Goal: Find specific page/section: Find specific page/section

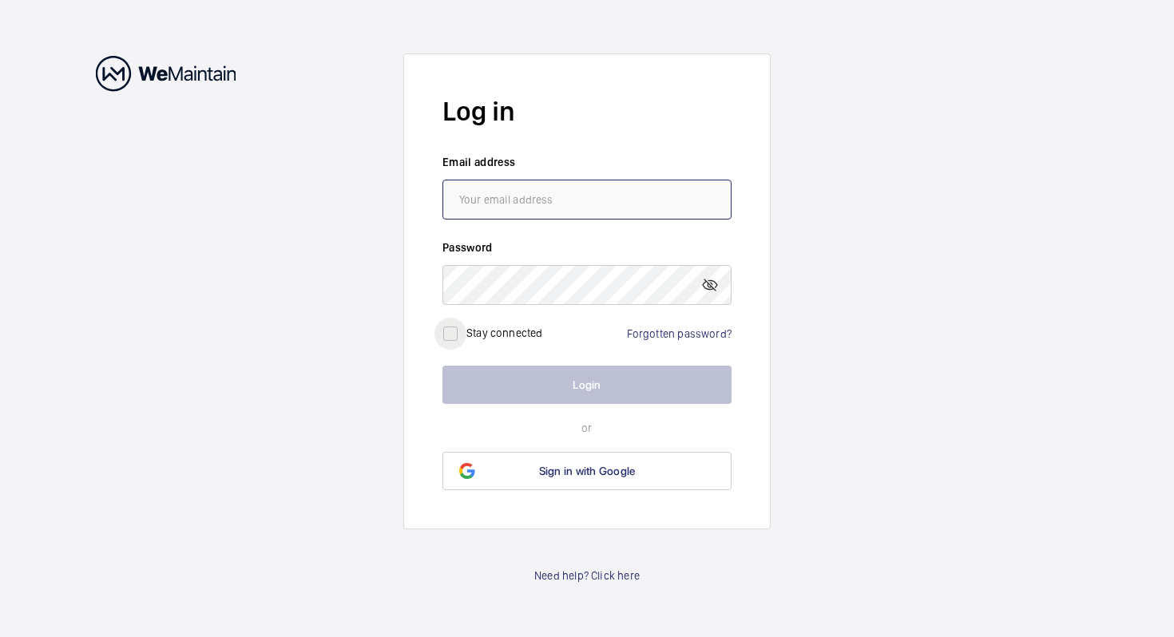
type input "[EMAIL_ADDRESS][DOMAIN_NAME]"
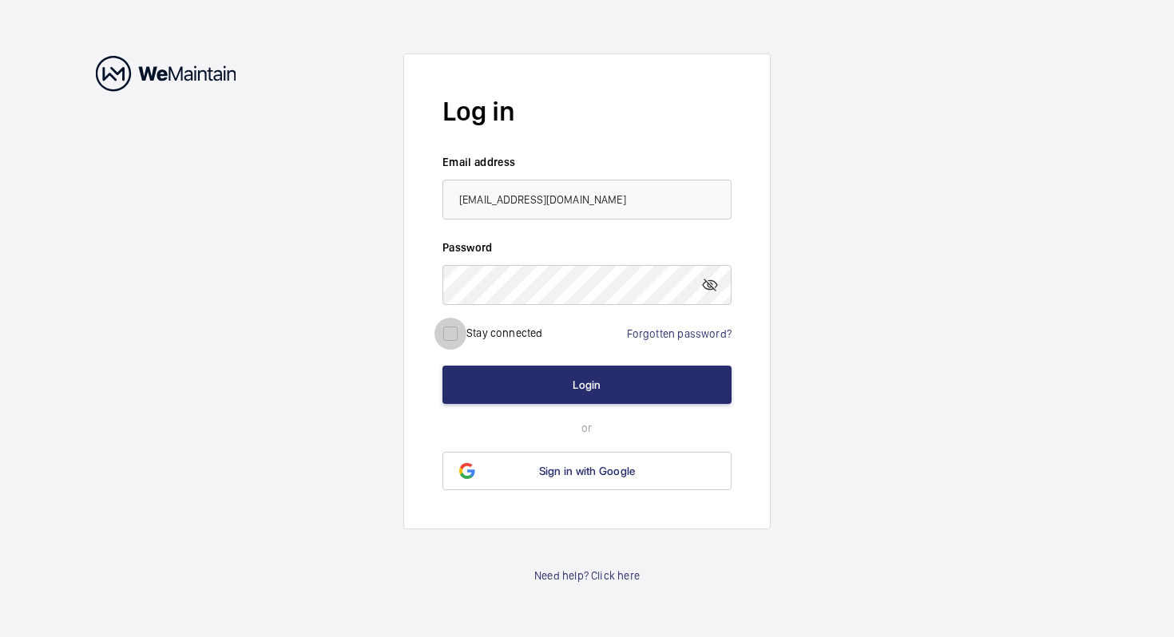
click at [449, 338] on input "checkbox" at bounding box center [450, 334] width 32 height 32
checkbox input "true"
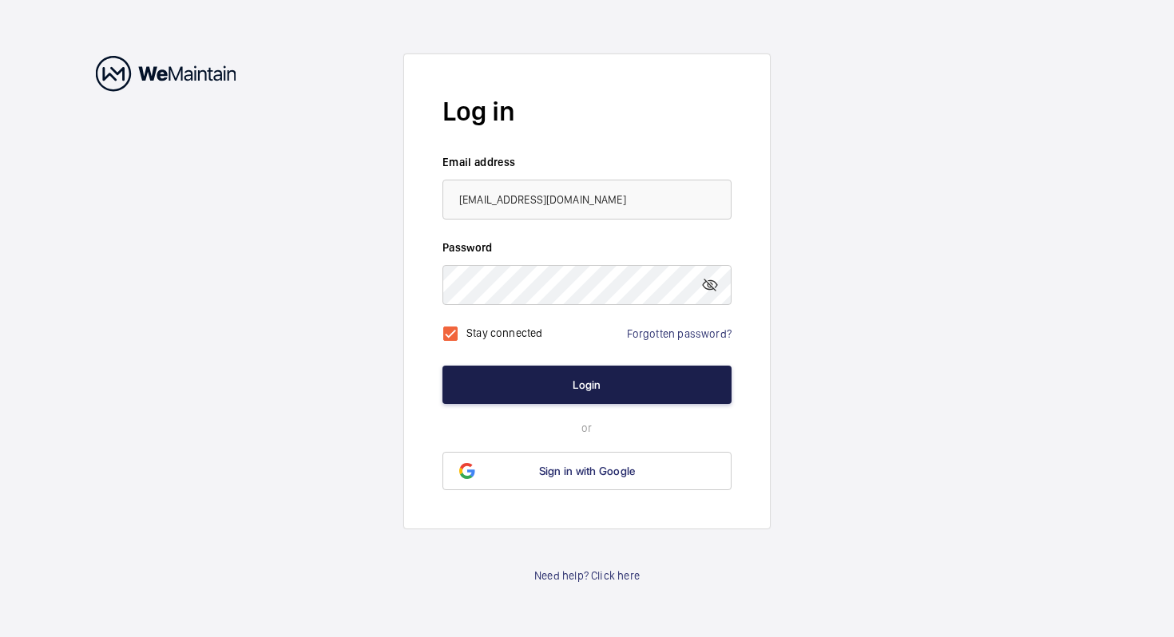
click at [513, 388] on button "Login" at bounding box center [586, 385] width 289 height 38
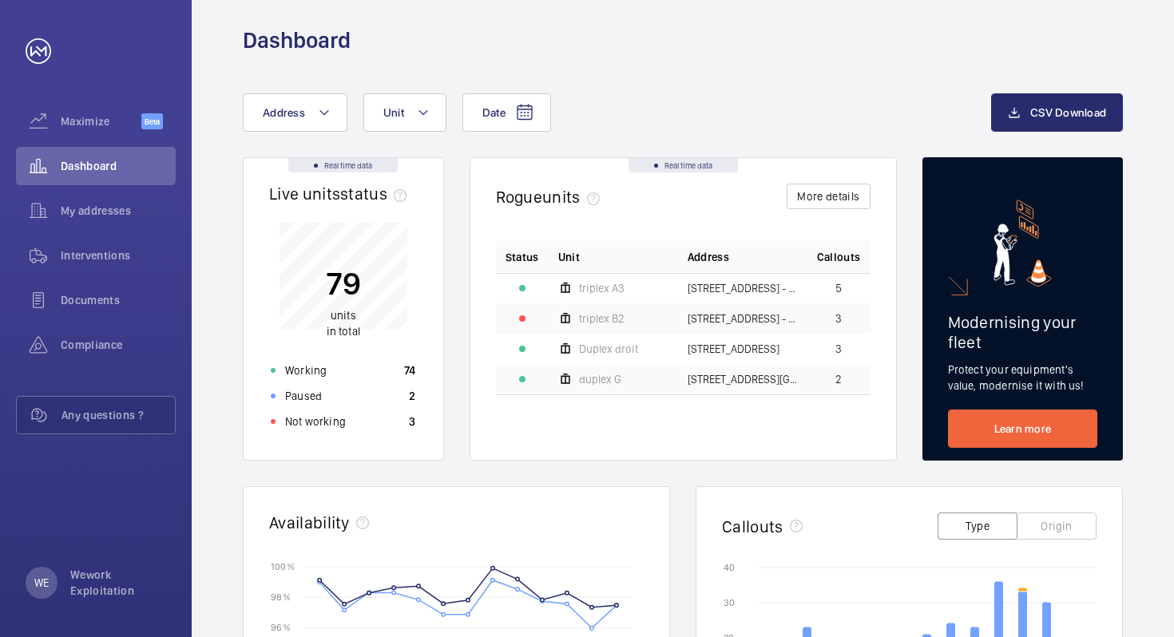
scroll to position [25, 0]
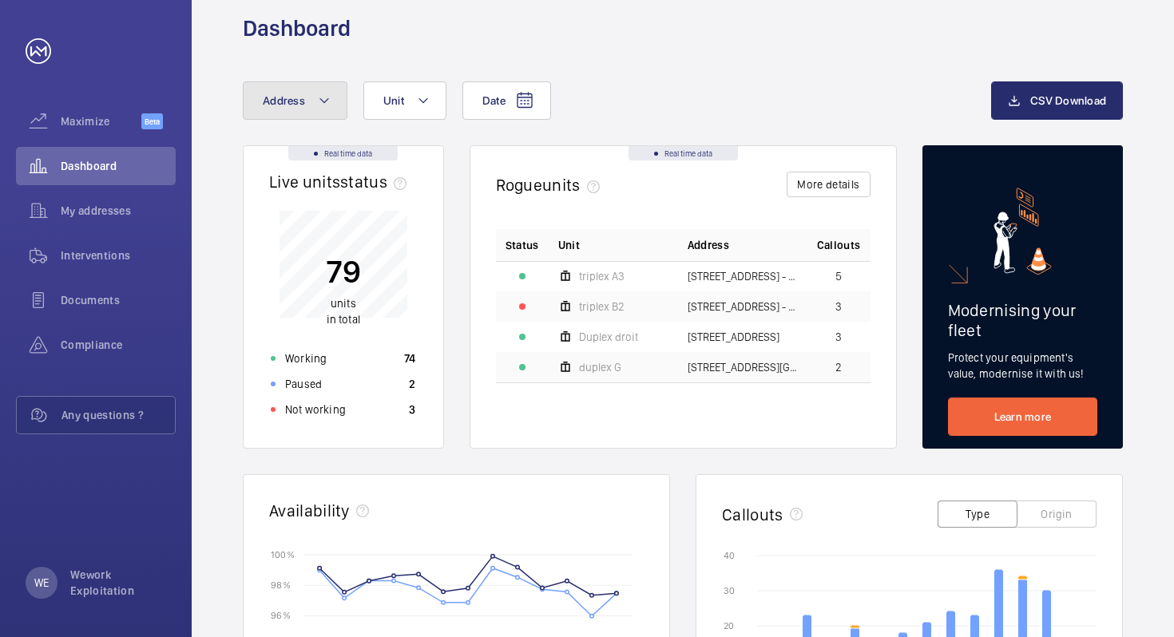
click at [293, 108] on button "Address" at bounding box center [295, 100] width 105 height 38
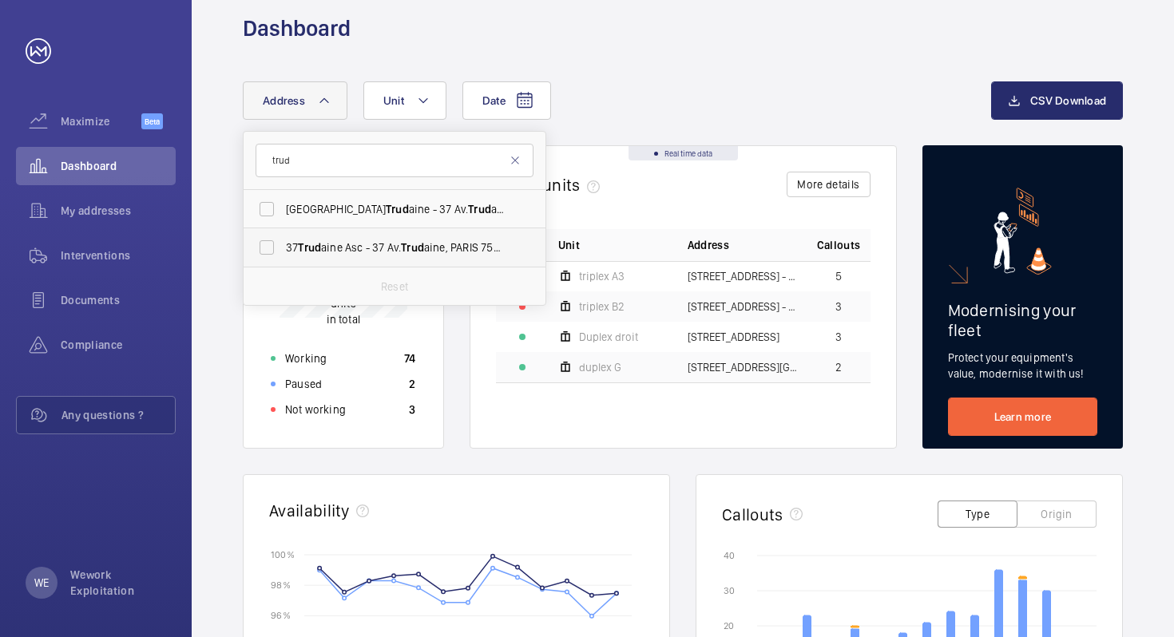
type input "trud"
click at [352, 243] on span "[STREET_ADDRESS] Trud aine, PARIS 75009" at bounding box center [396, 248] width 220 height 16
click at [283, 243] on input "[STREET_ADDRESS] Trud aine, PARIS 75009" at bounding box center [267, 248] width 32 height 32
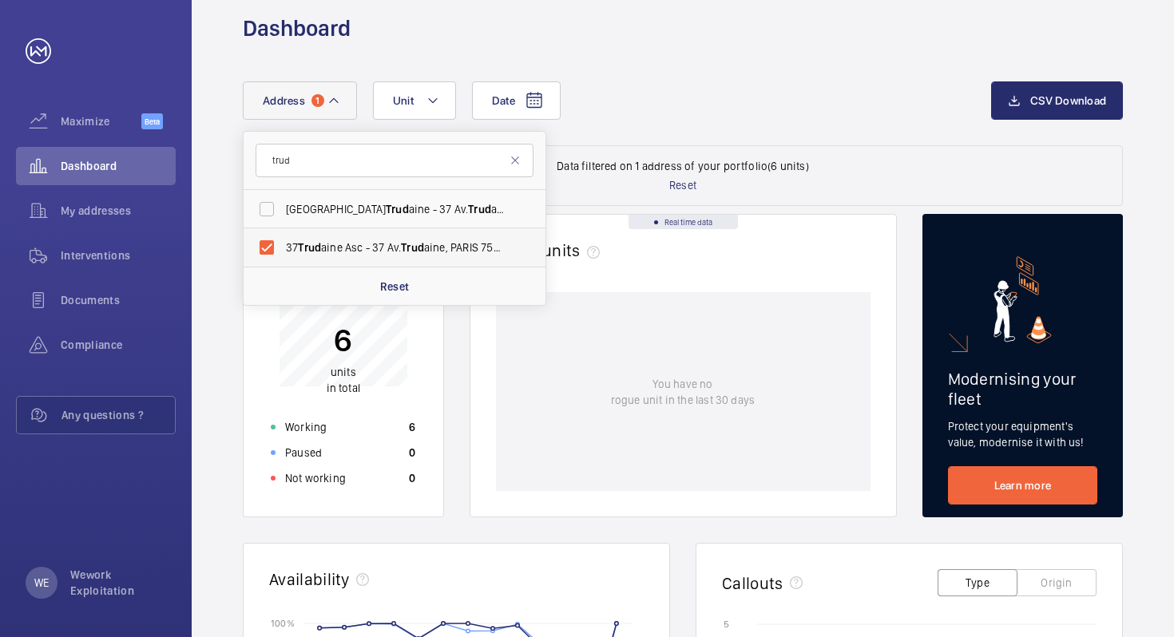
click at [263, 246] on label "[STREET_ADDRESS] Trud aine, PARIS 75009" at bounding box center [382, 247] width 278 height 38
click at [263, 246] on input "[STREET_ADDRESS] Trud aine, PARIS 75009" at bounding box center [267, 248] width 32 height 32
checkbox input "false"
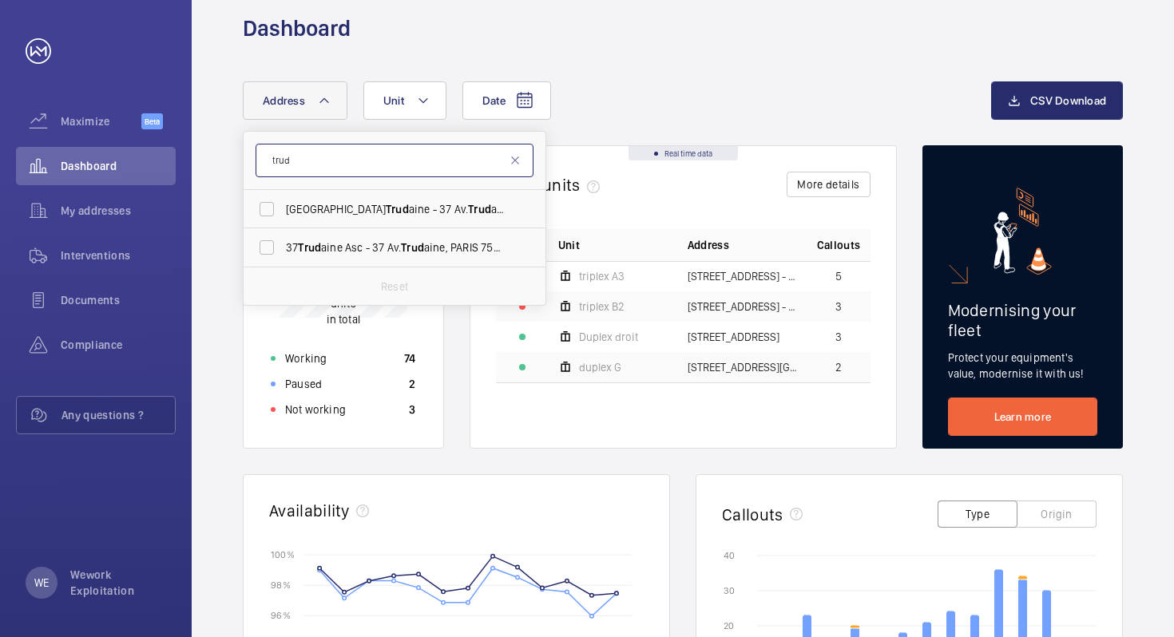
drag, startPoint x: 432, startPoint y: 163, endPoint x: 193, endPoint y: 145, distance: 239.3
click at [193, 144] on div "Date Address trud WeWork Avenue Trud aine - [STREET_ADDRESS] [STREET_ADDRESS] T…" at bounding box center [683, 594] width 982 height 1102
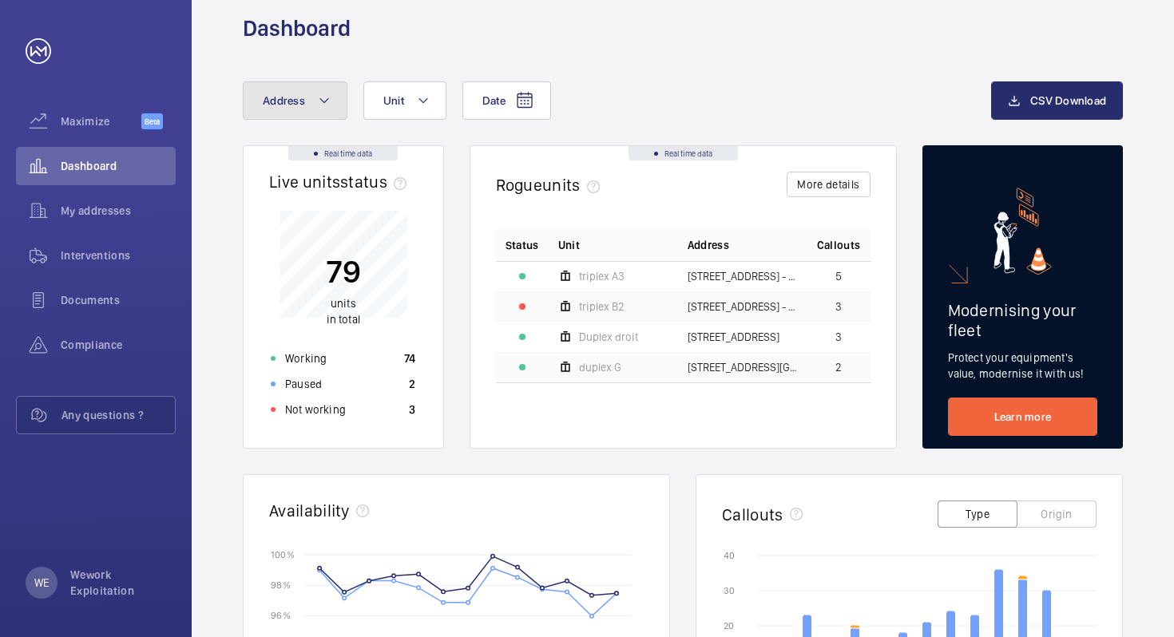
click at [283, 99] on span "Address" at bounding box center [284, 100] width 42 height 13
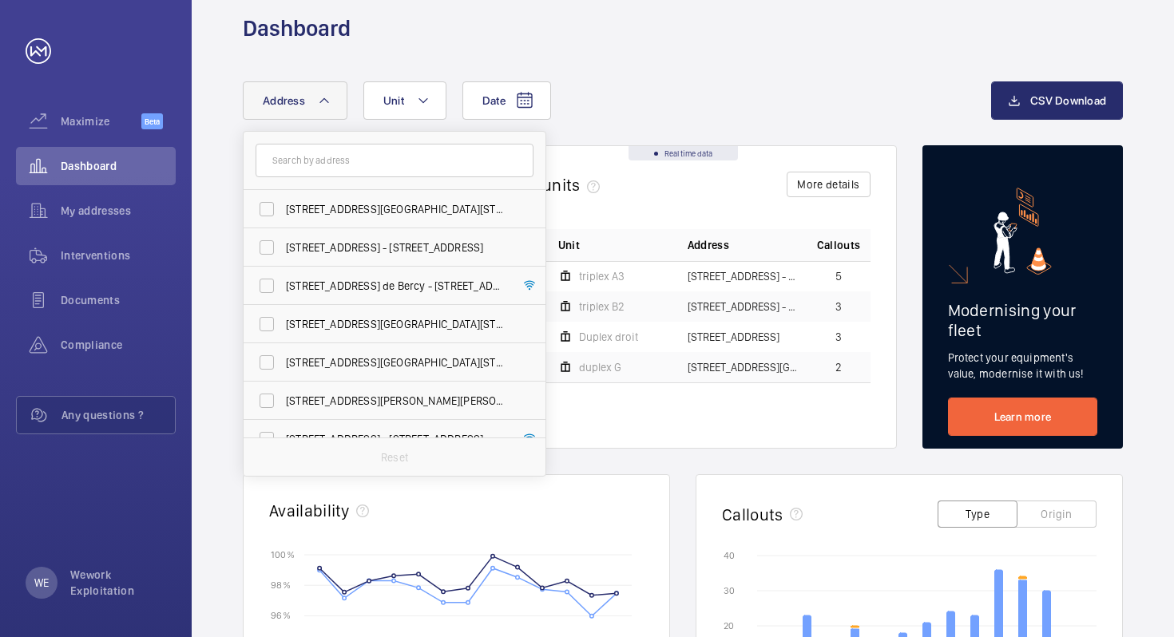
click at [342, 167] on input "text" at bounding box center [394, 161] width 278 height 34
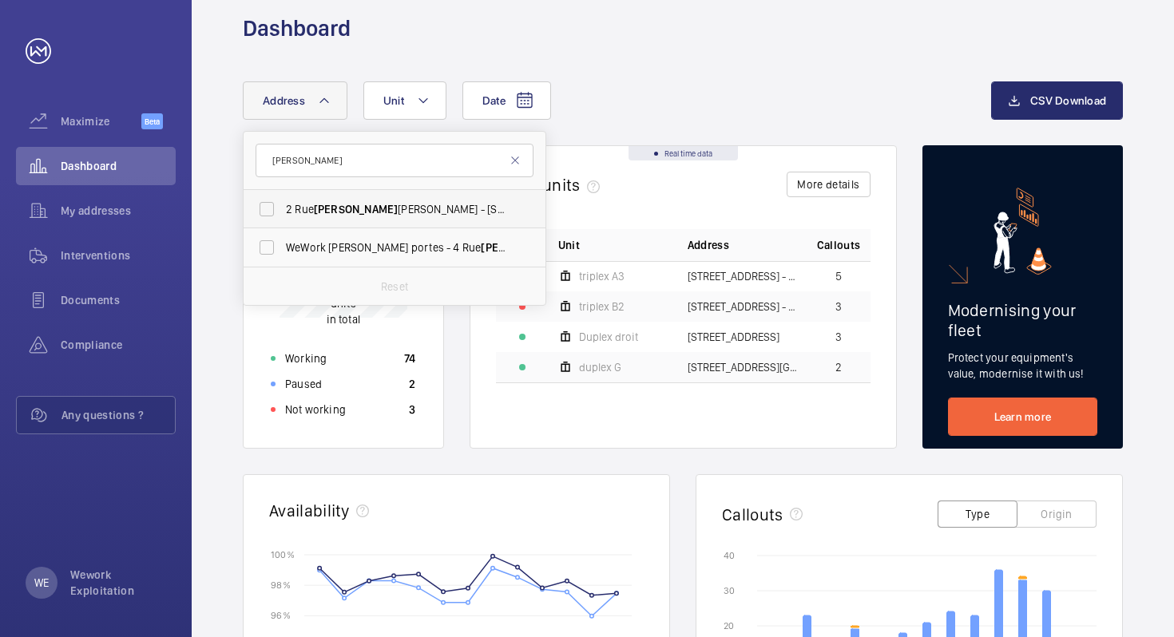
type input "jules"
click at [380, 206] on span "2 Rue Jules Lefebvre - 2 Rue Jules Lefebvre, PARIS 75009" at bounding box center [396, 209] width 220 height 16
click at [283, 206] on input "2 Rue Jules Lefebvre - 2 Rue Jules Lefebvre, PARIS 75009" at bounding box center [267, 209] width 32 height 32
checkbox input "true"
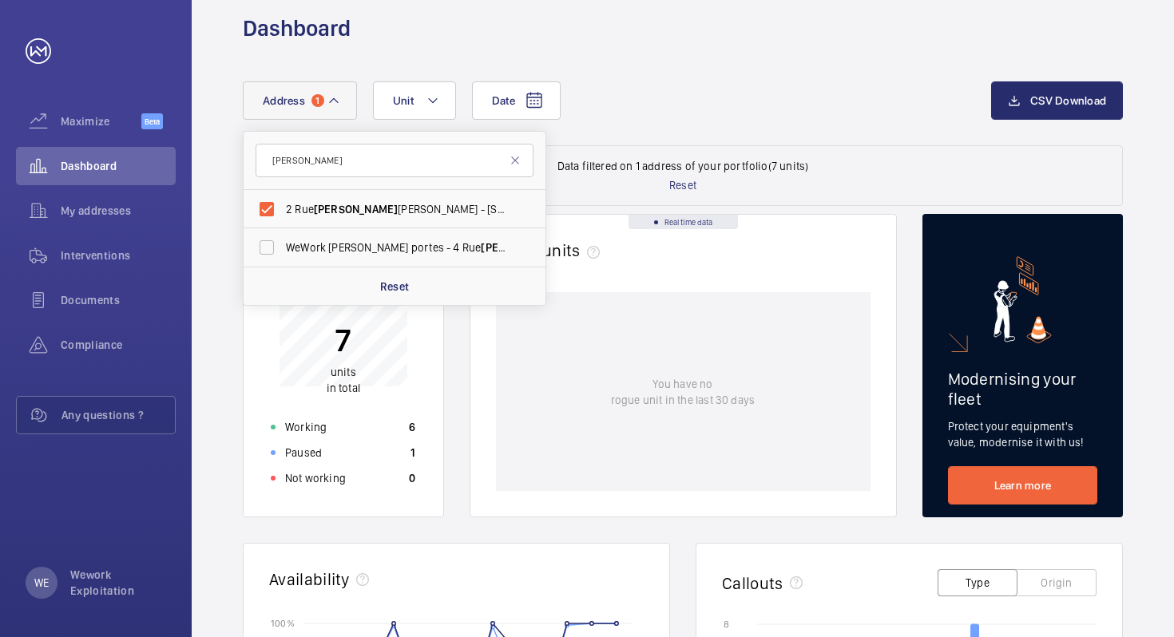
click at [814, 112] on div "Date Address 1 jules 2 Rue Jules Lefebvre - 2 Rue Jules Lefebvre, PARIS 75009 W…" at bounding box center [617, 100] width 748 height 38
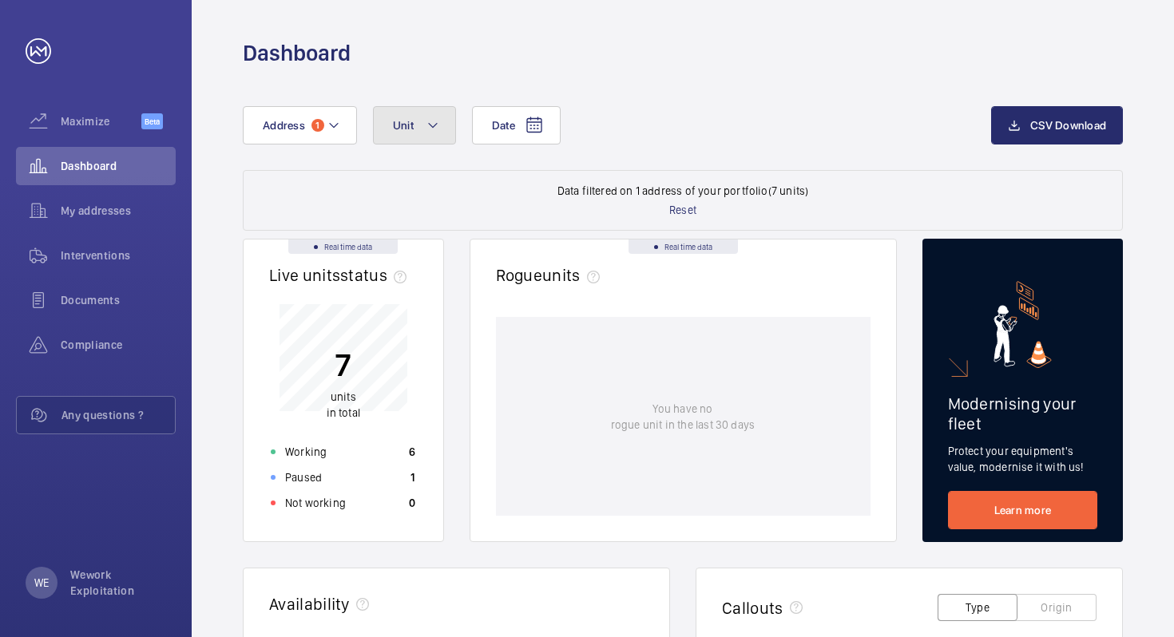
click at [431, 127] on mat-icon at bounding box center [432, 125] width 13 height 19
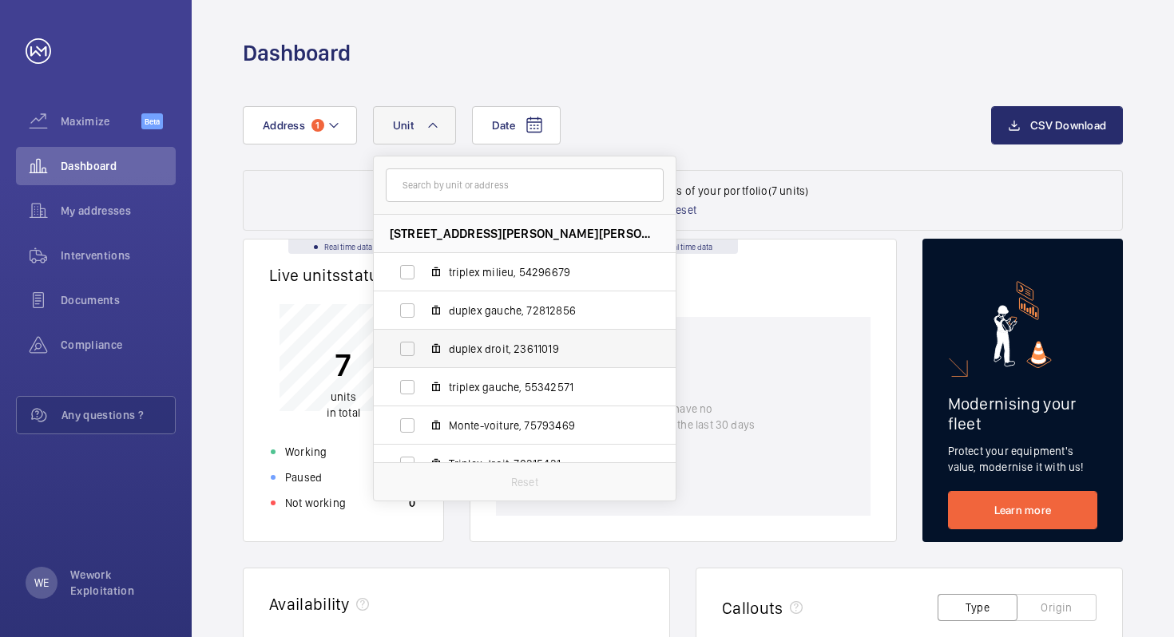
click at [403, 346] on label "duplex droit, 23611019" at bounding box center [512, 349] width 276 height 38
click at [403, 346] on input "duplex droit, 23611019" at bounding box center [407, 349] width 32 height 32
checkbox input "true"
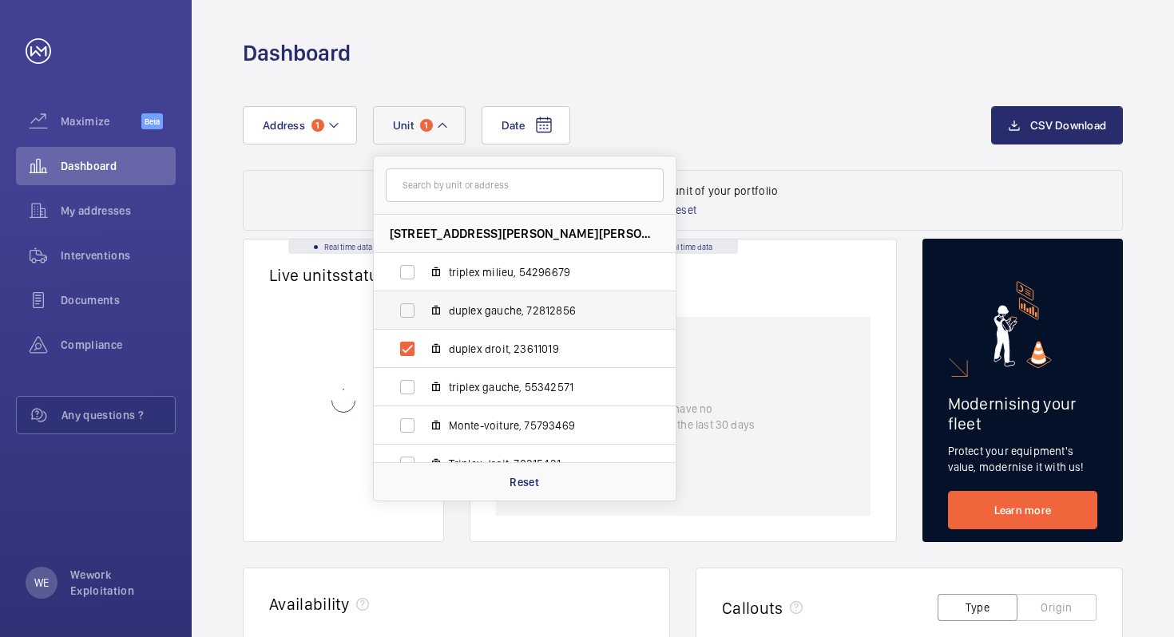
click at [405, 315] on label "duplex gauche, 72812856" at bounding box center [512, 310] width 276 height 38
click at [405, 315] on input "duplex gauche, 72812856" at bounding box center [407, 311] width 32 height 32
checkbox input "true"
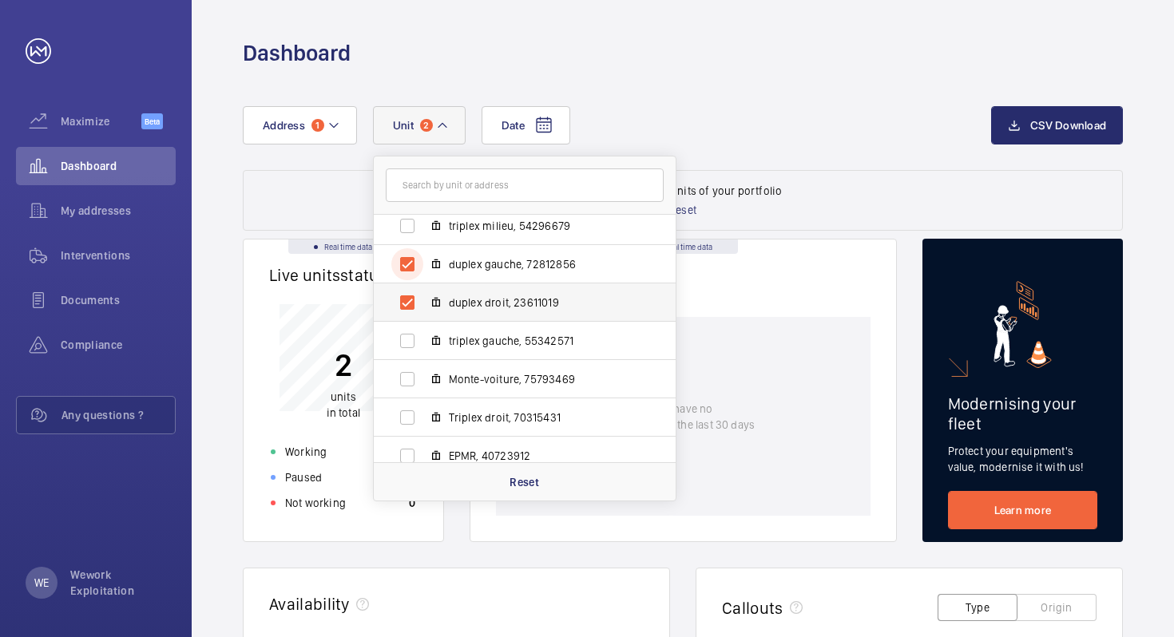
scroll to position [59, 0]
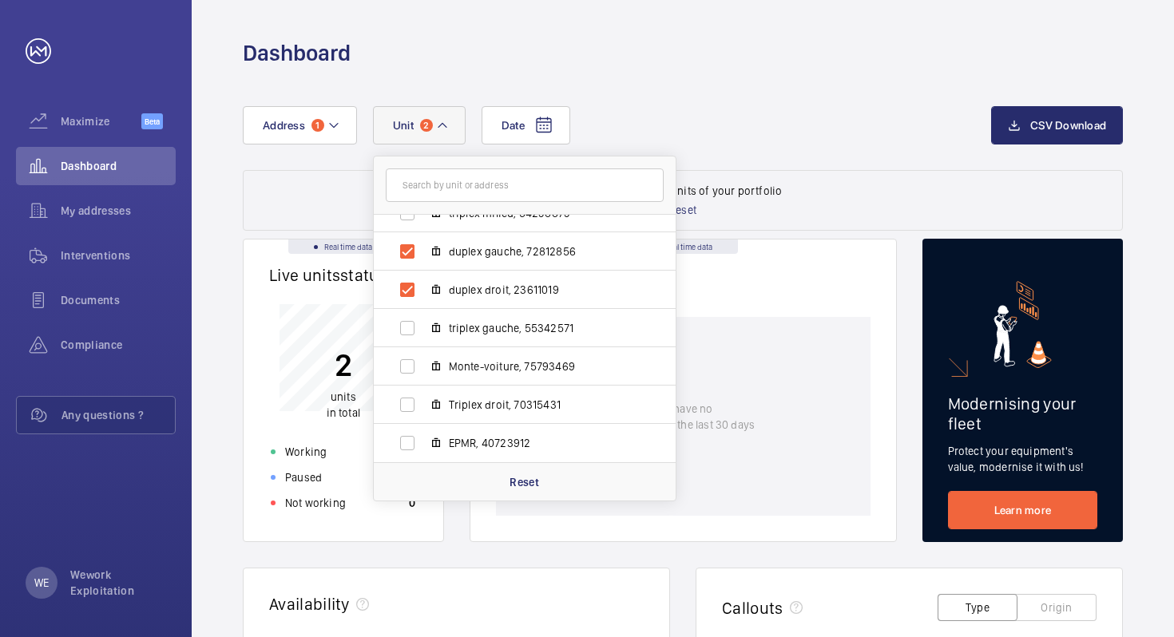
click at [747, 140] on div "Date Address 1 Unit 2 2 Rue Jules Lefebvre - 2 Rue Jules Lefebvre, 75009 PARIS …" at bounding box center [617, 125] width 748 height 38
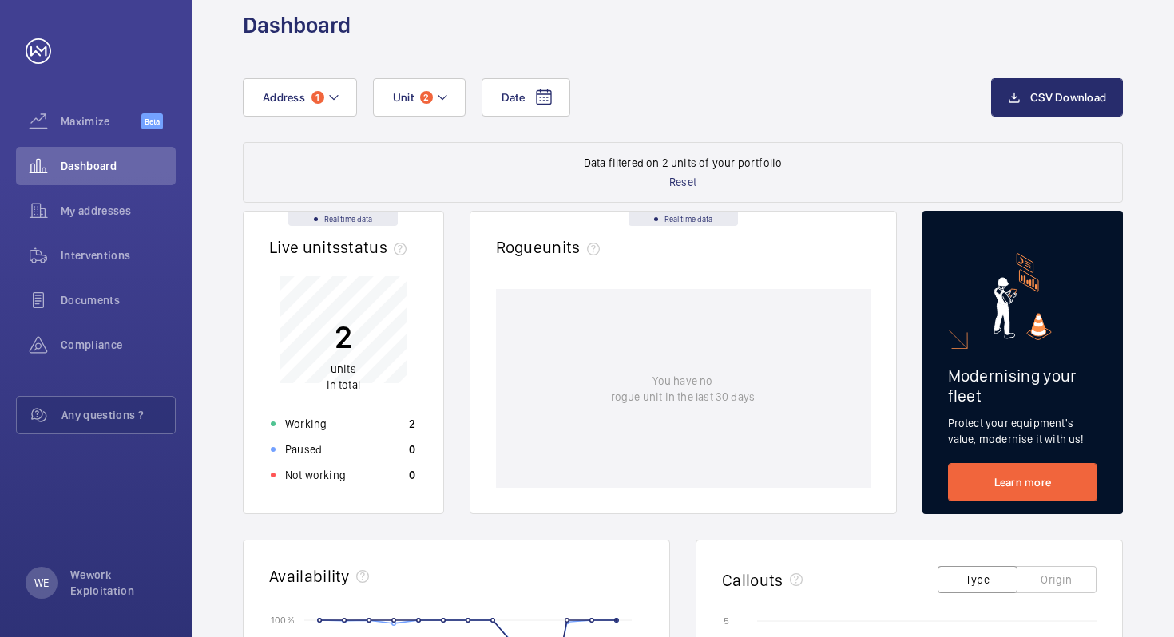
scroll to position [0, 0]
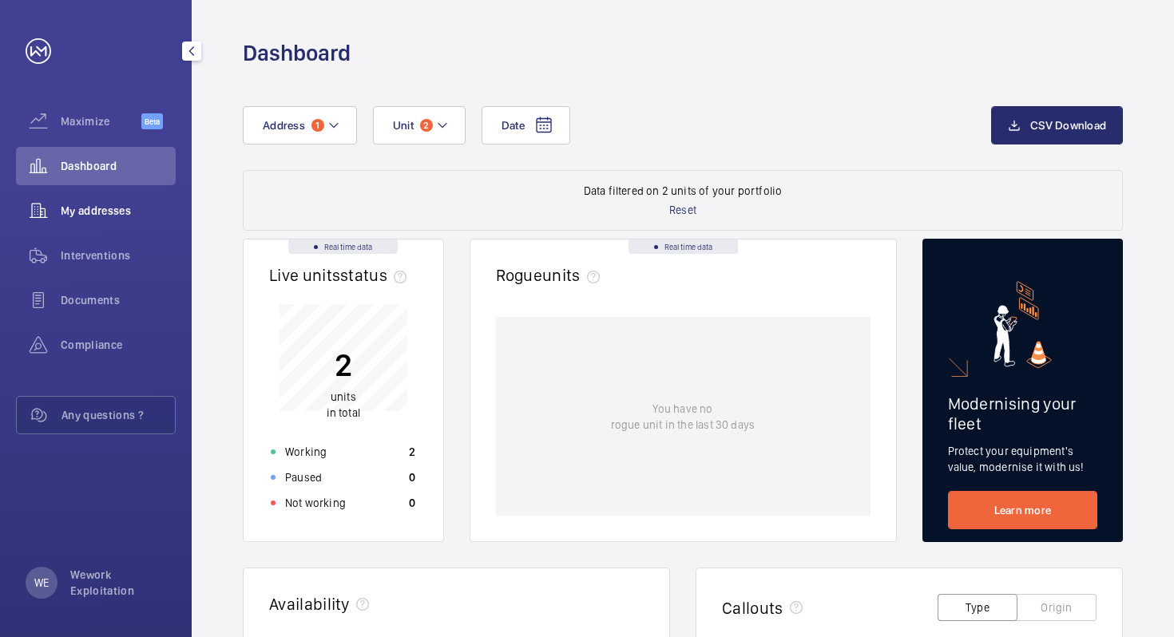
click at [111, 212] on span "My addresses" at bounding box center [118, 211] width 115 height 16
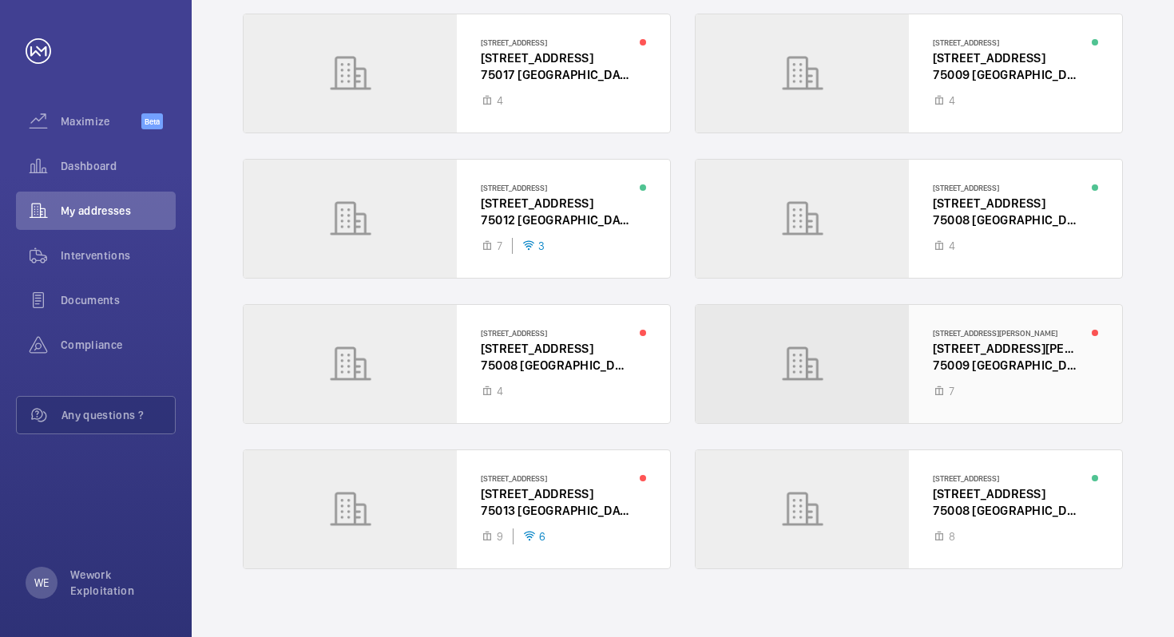
click at [971, 342] on div at bounding box center [908, 364] width 426 height 118
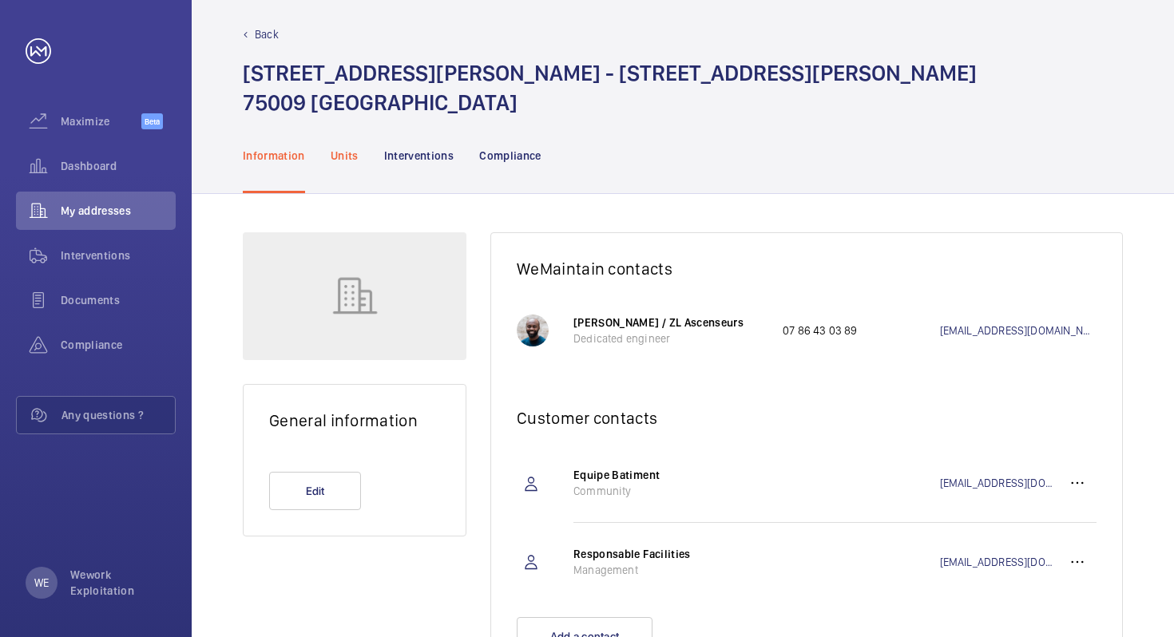
click at [337, 152] on p "Units" at bounding box center [345, 156] width 28 height 16
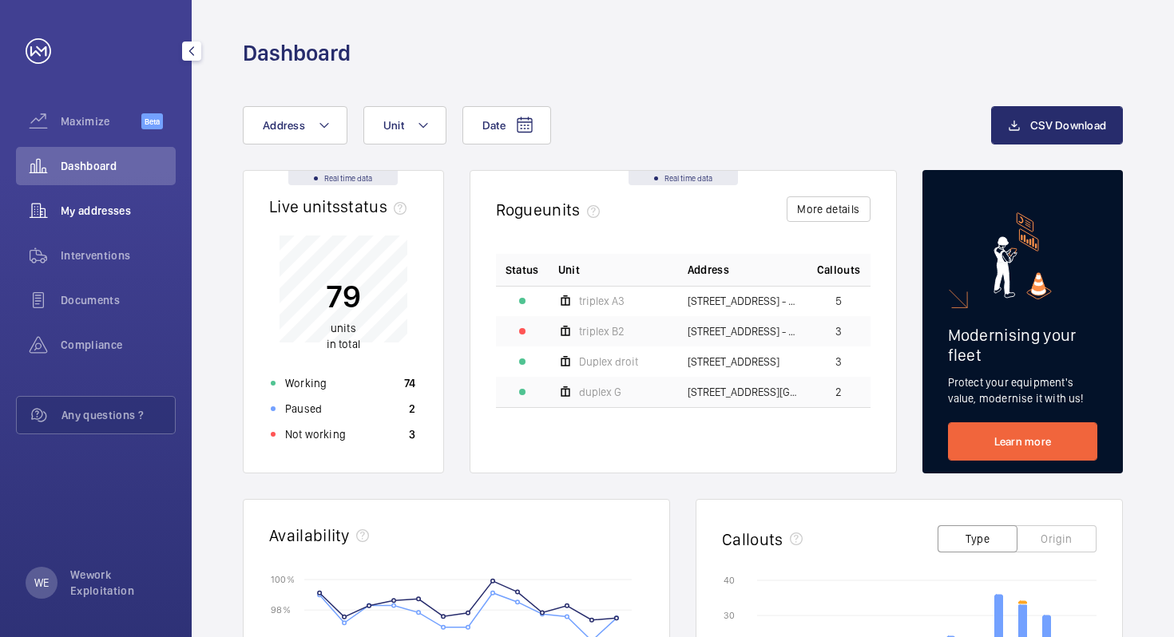
click at [87, 211] on span "My addresses" at bounding box center [118, 211] width 115 height 16
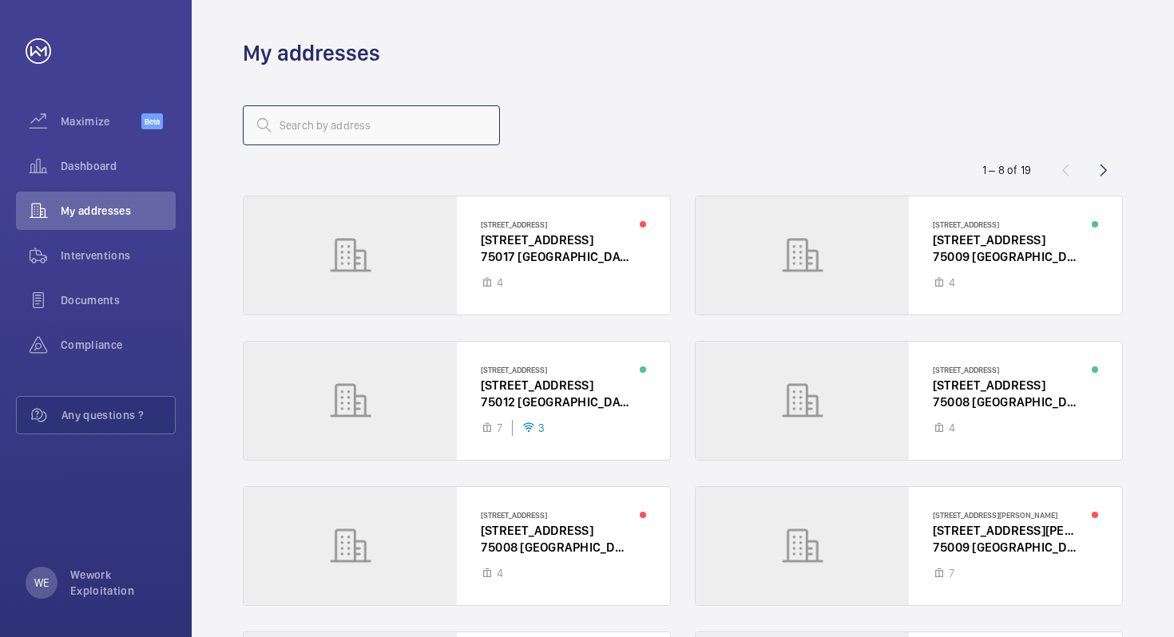
click at [343, 138] on input "text" at bounding box center [371, 125] width 257 height 40
click at [988, 518] on div at bounding box center [908, 546] width 426 height 118
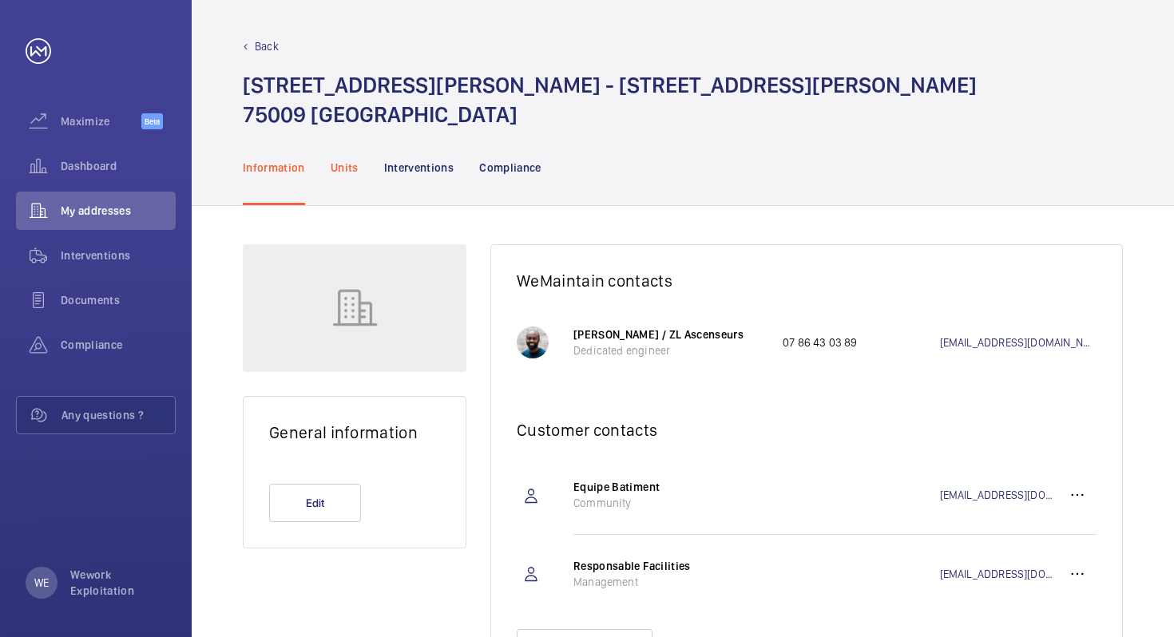
click at [342, 164] on p "Units" at bounding box center [345, 168] width 28 height 16
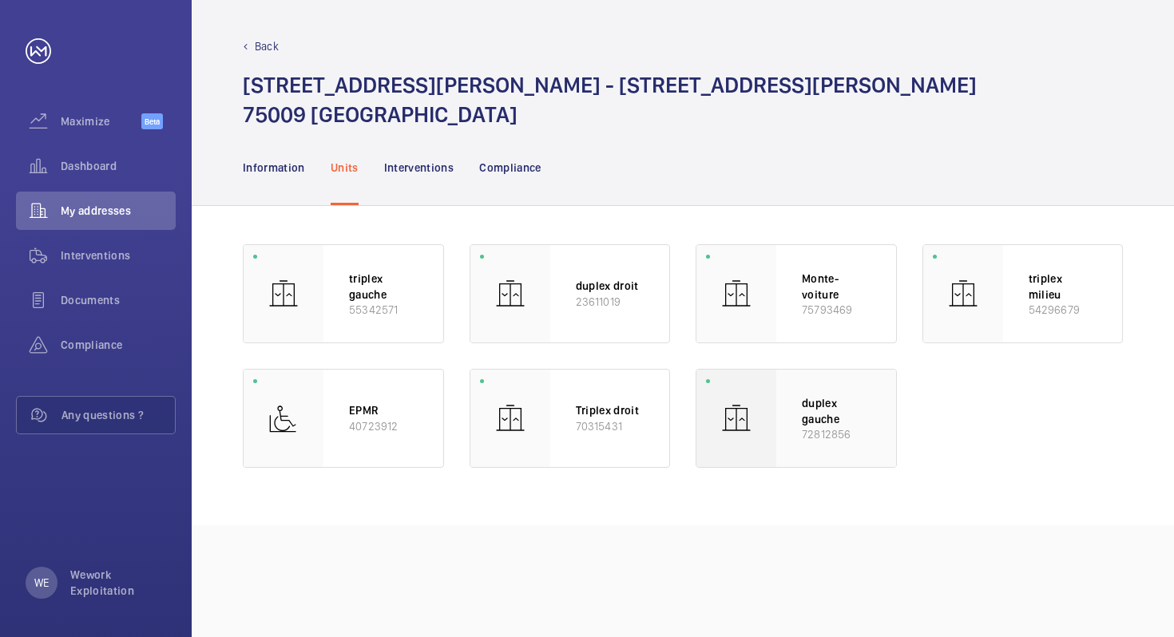
click at [807, 407] on p "duplex gauche" at bounding box center [836, 410] width 69 height 31
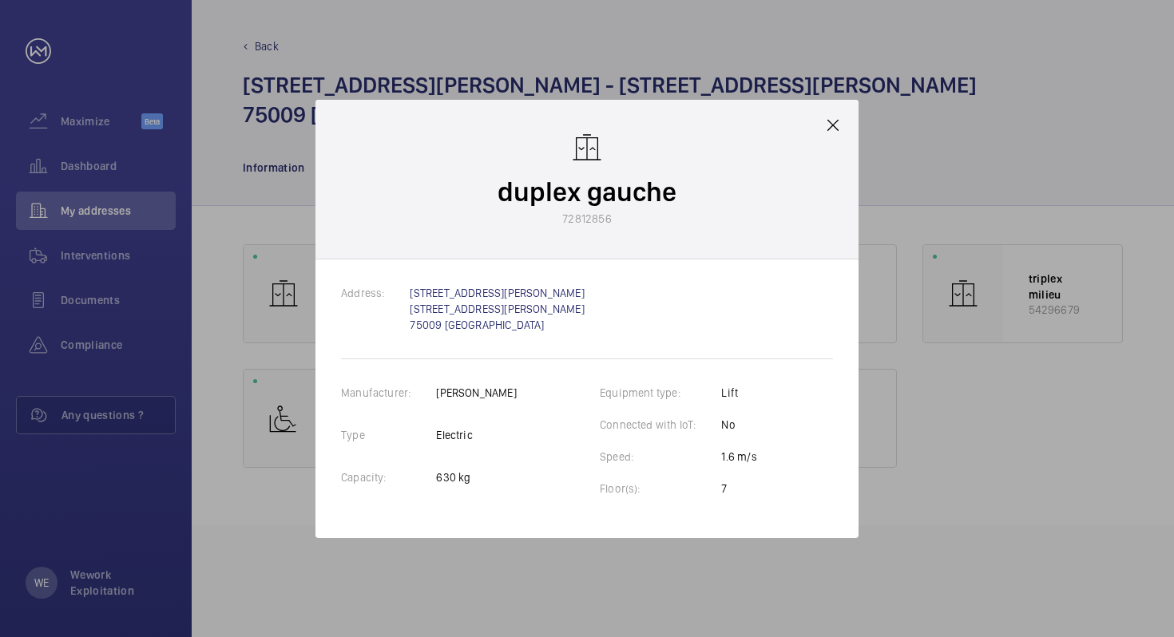
click at [1028, 428] on div at bounding box center [587, 318] width 1174 height 637
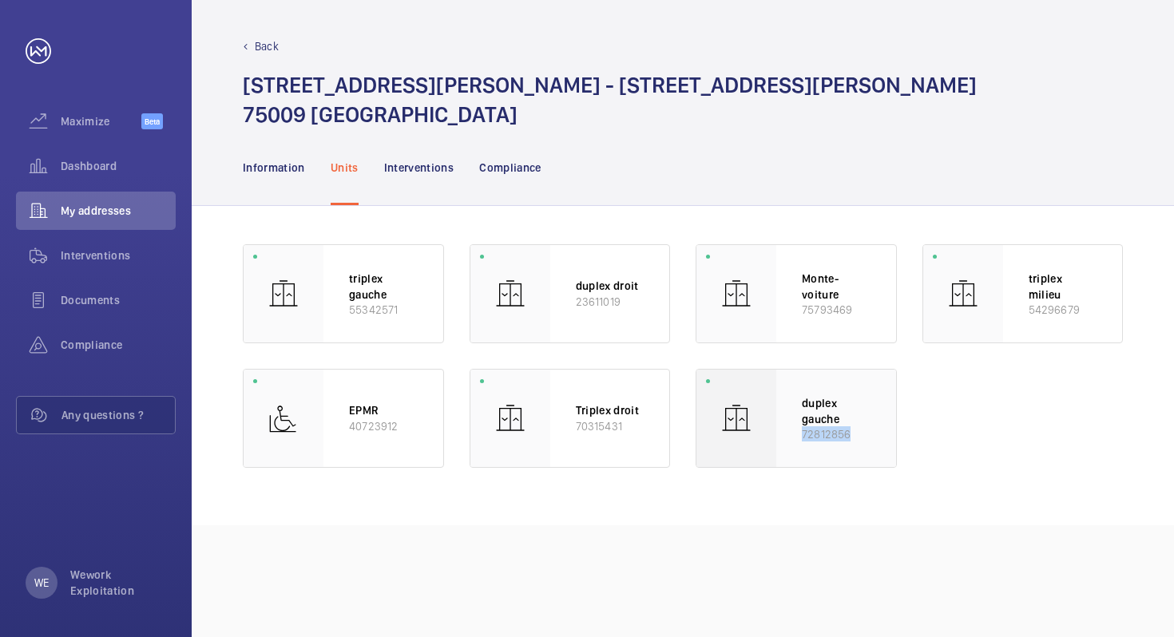
drag, startPoint x: 804, startPoint y: 435, endPoint x: 849, endPoint y: 437, distance: 45.6
click at [849, 437] on p "72812856" at bounding box center [836, 433] width 69 height 15
copy p "72812856"
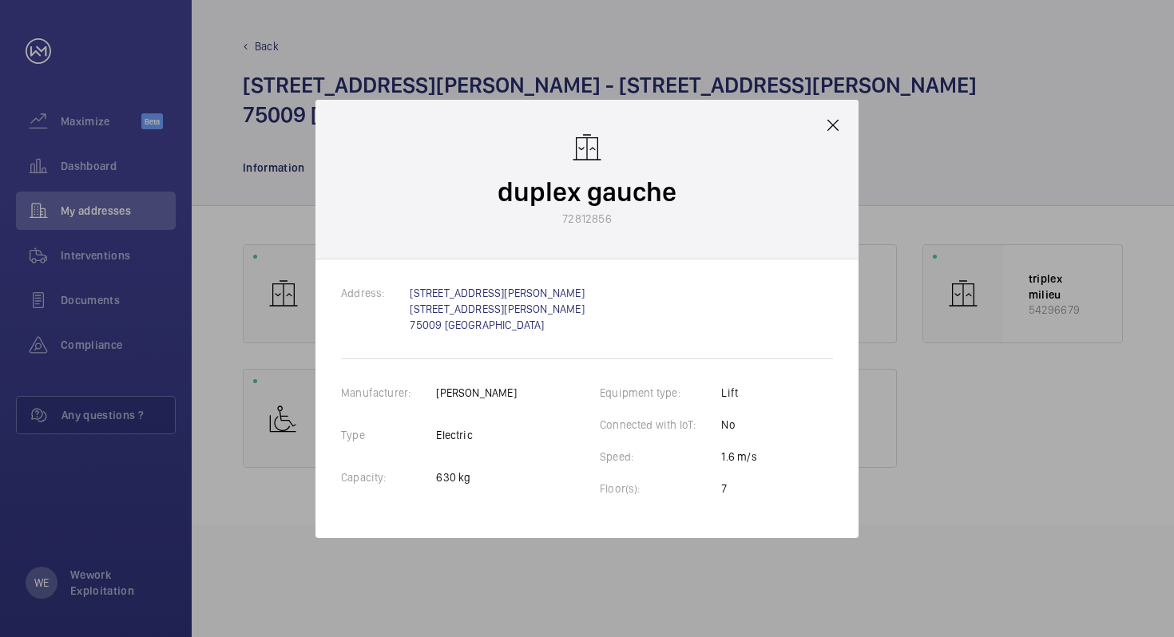
click at [833, 130] on mat-icon at bounding box center [832, 125] width 19 height 19
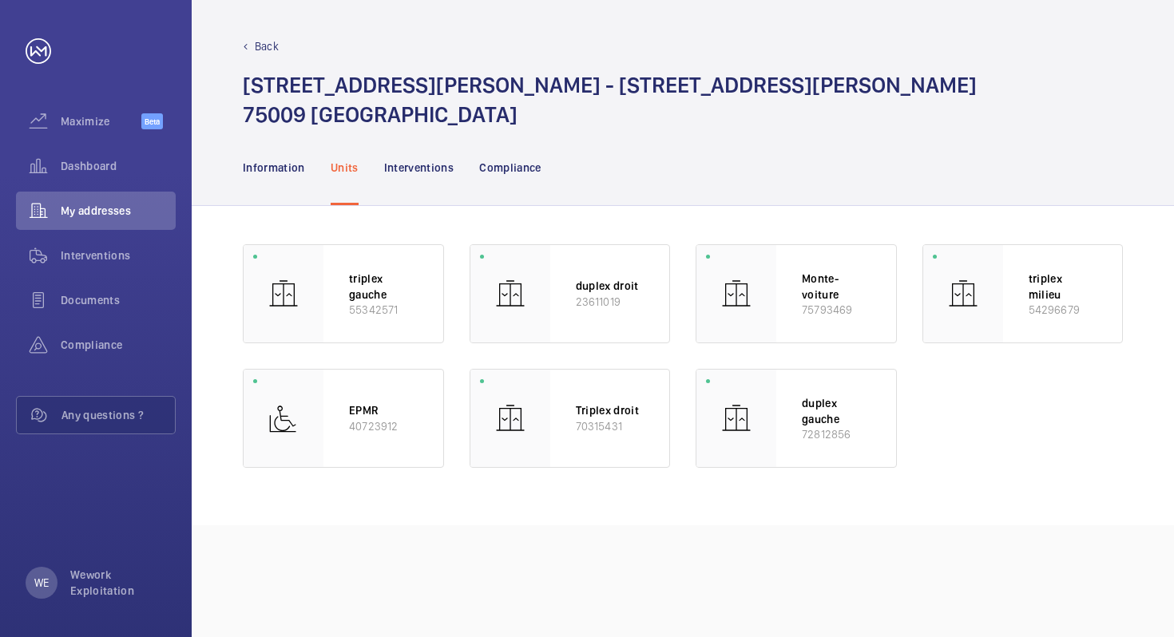
click at [252, 46] on div "Back" at bounding box center [683, 46] width 880 height 16
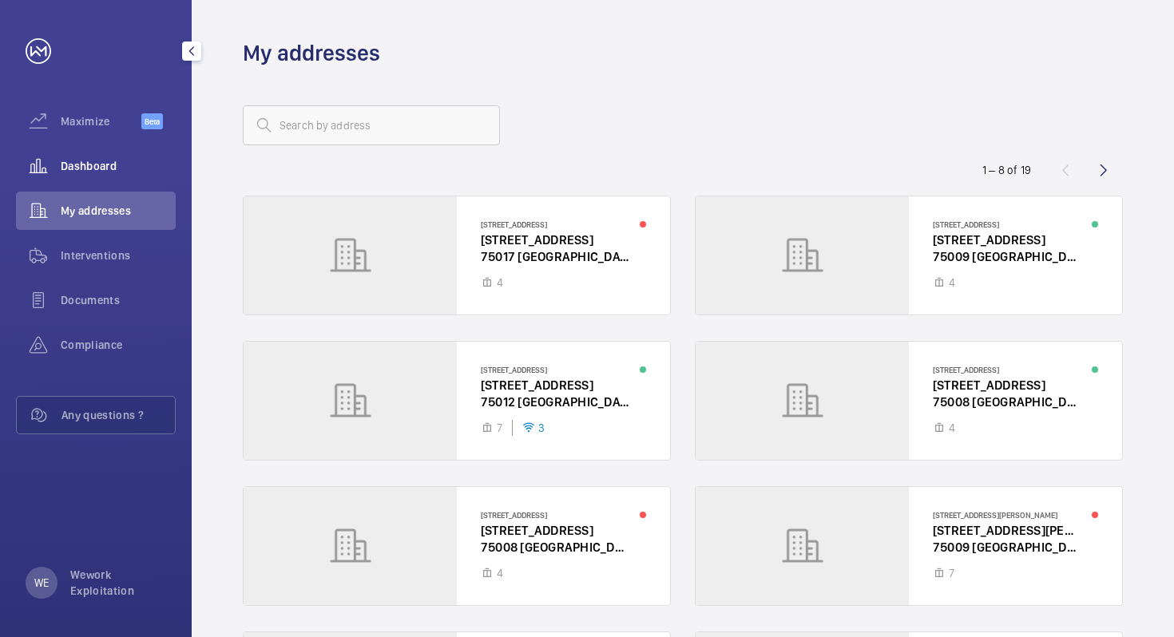
click at [80, 159] on span "Dashboard" at bounding box center [118, 166] width 115 height 16
